Goal: Task Accomplishment & Management: Use online tool/utility

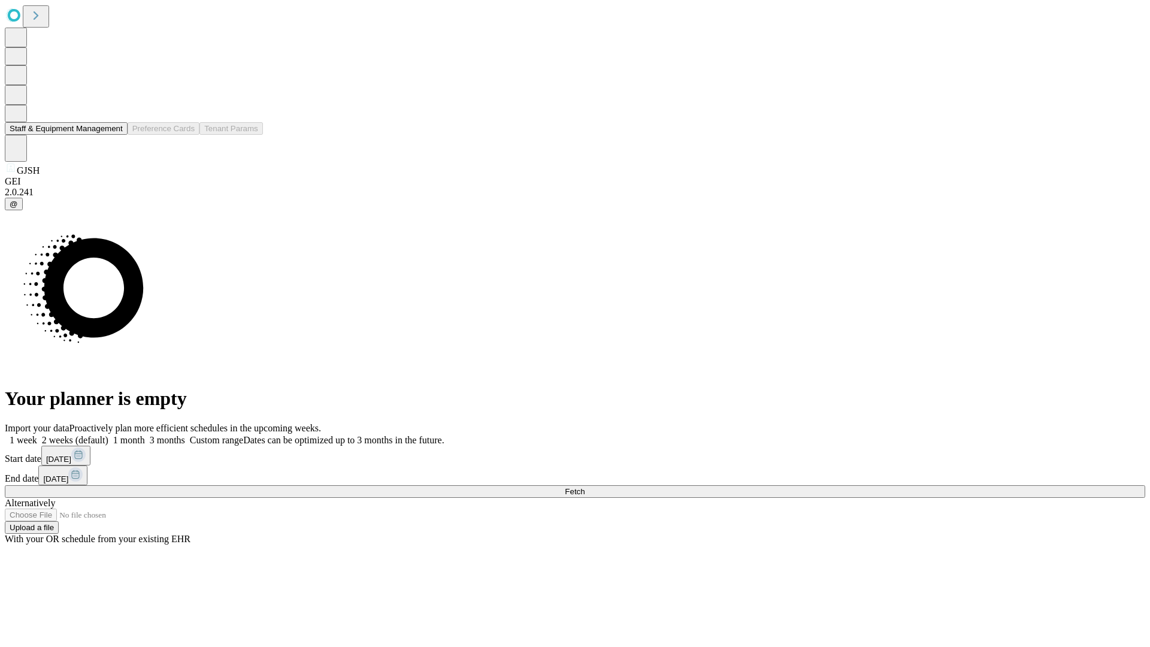
click at [114, 135] on button "Staff & Equipment Management" at bounding box center [66, 128] width 123 height 13
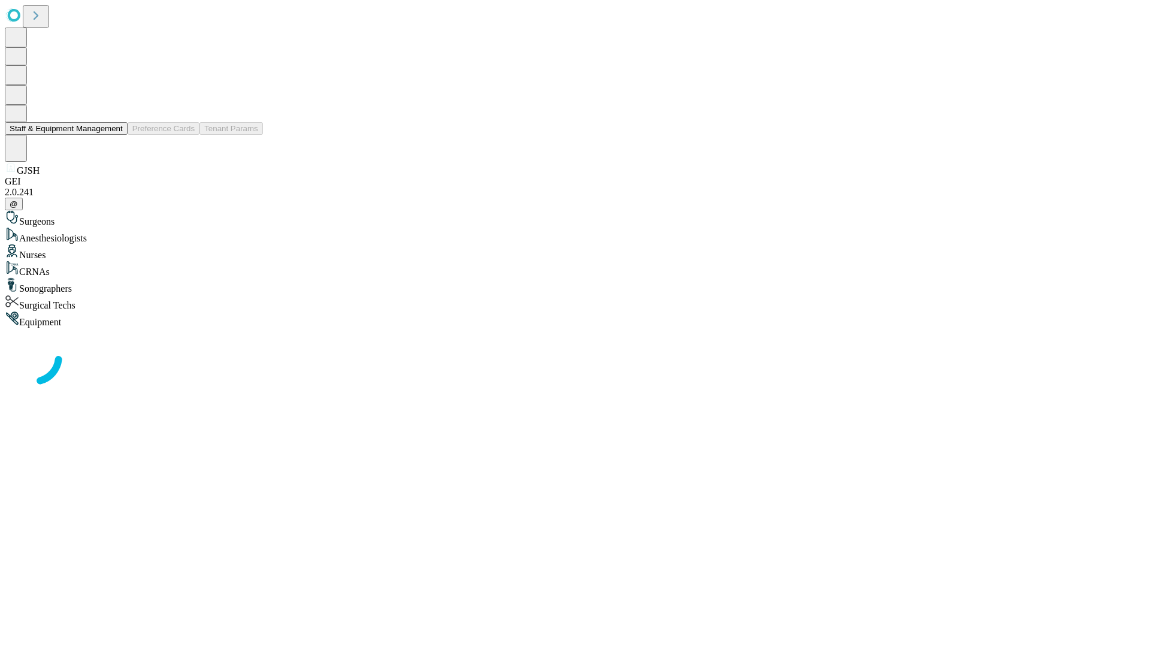
click at [114, 135] on button "Staff & Equipment Management" at bounding box center [66, 128] width 123 height 13
